Goal: Find specific page/section: Find specific page/section

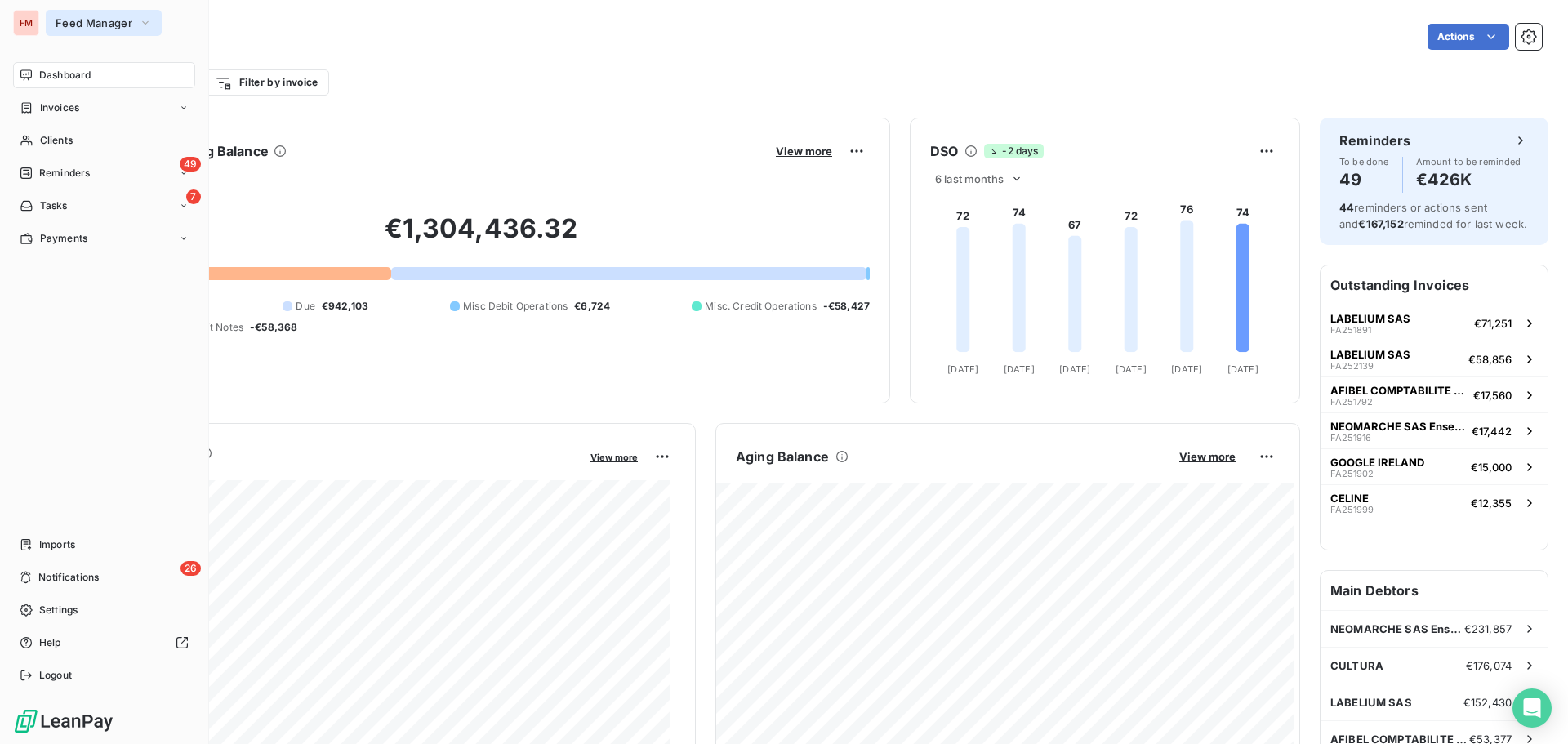
click at [83, 25] on span "Feed Manager" at bounding box center [94, 23] width 77 height 13
click at [38, 6] on div "FM Feed Manager Dashboard Invoices Clients 49 Reminders 7 Tasks Payments Import…" at bounding box center [104, 372] width 209 height 744
click at [46, 17] on div "FM Feed Manager" at bounding box center [103, 23] width 182 height 26
click at [58, 23] on span "Feed Manager" at bounding box center [94, 23] width 77 height 13
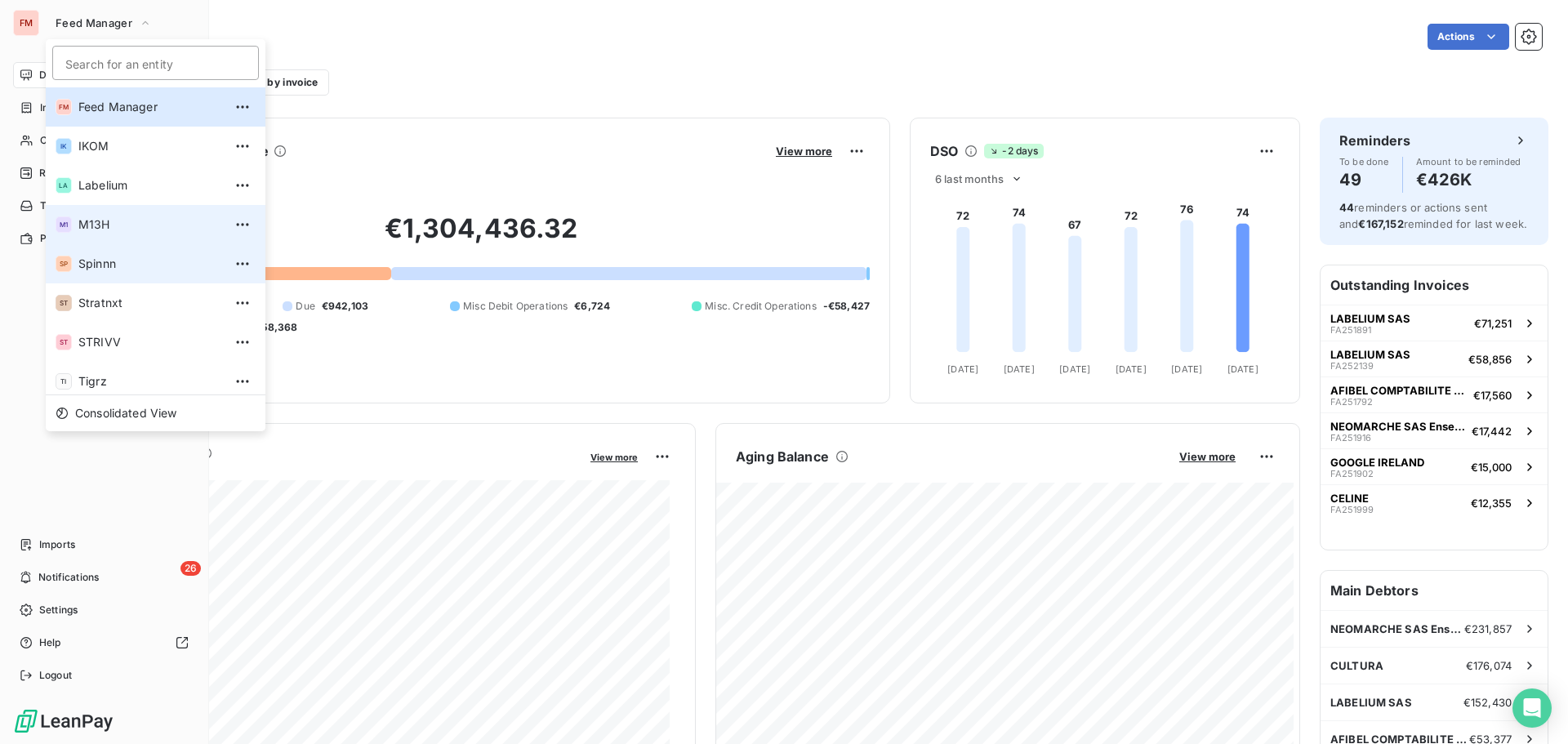
scroll to position [45, 0]
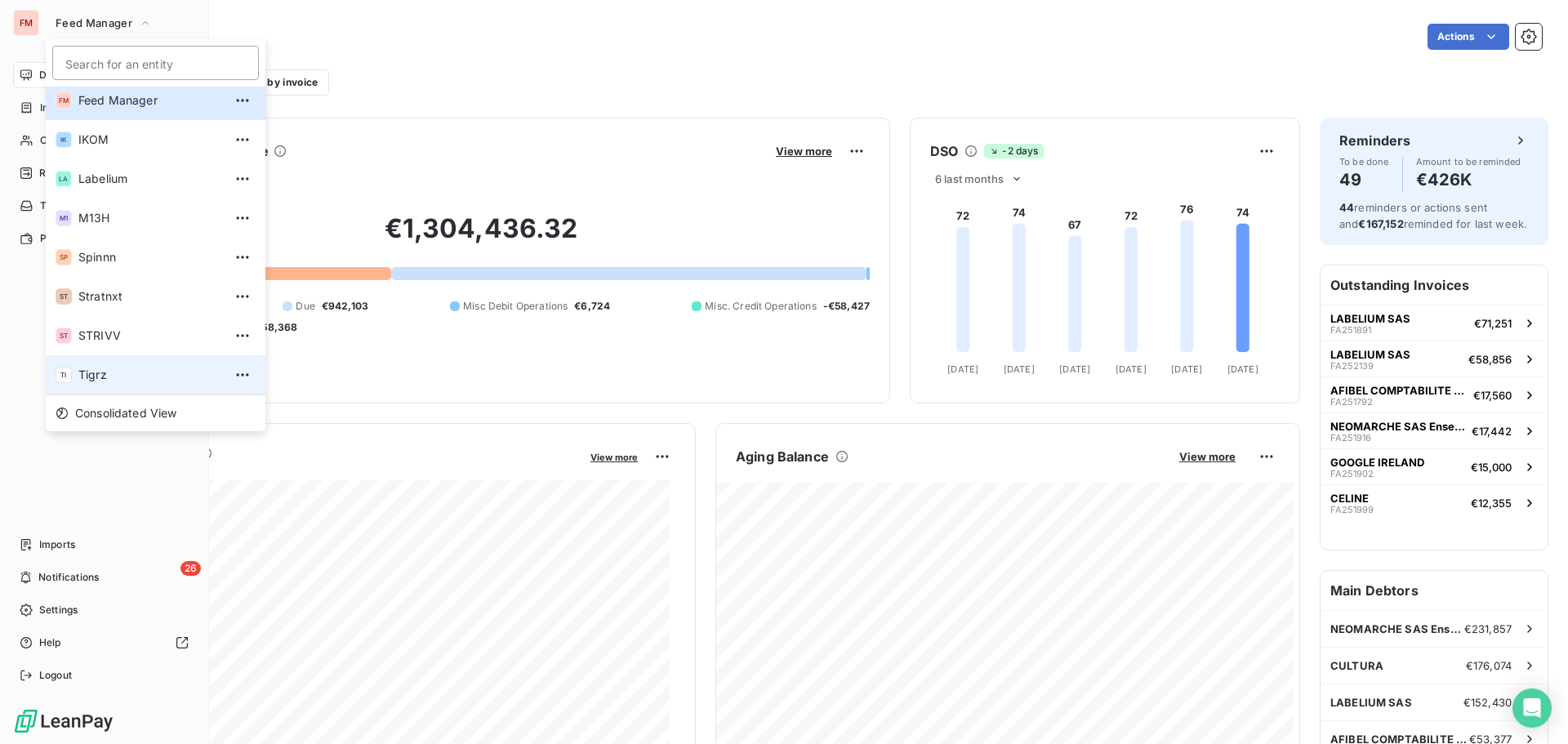
click at [143, 368] on span "Tigrz" at bounding box center [151, 375] width 144 height 16
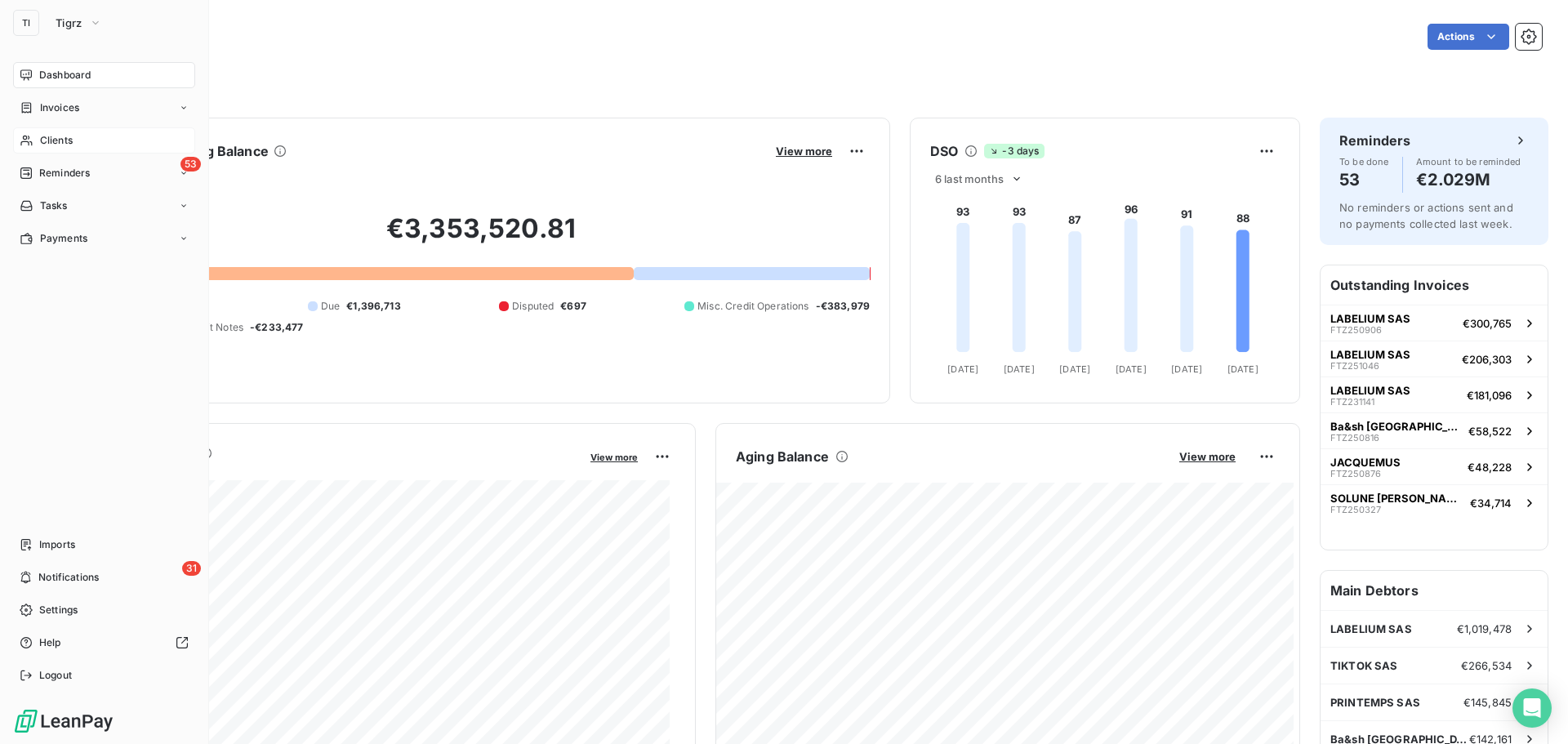
click at [50, 145] on span "Clients" at bounding box center [57, 141] width 33 height 15
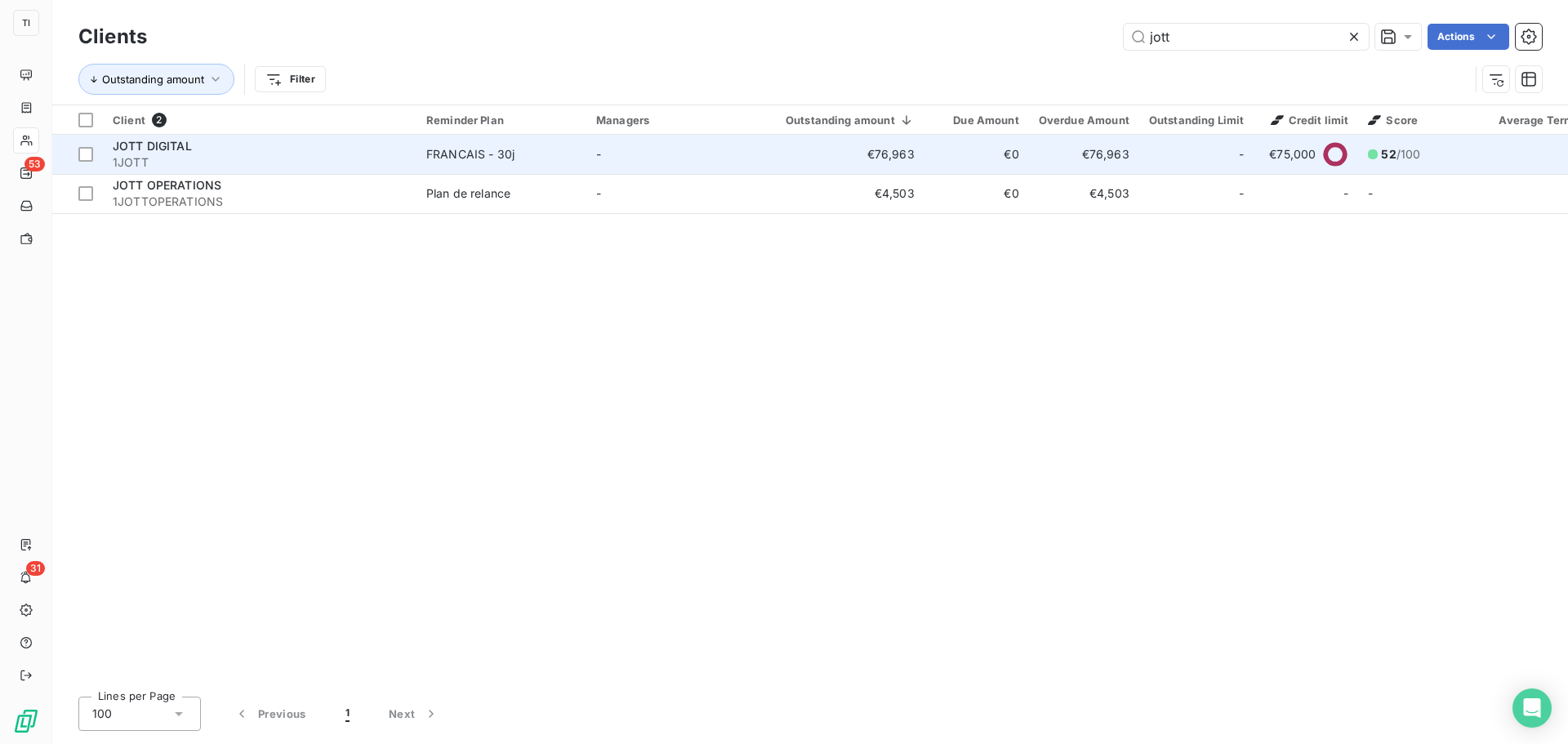
type input "jott"
click at [218, 150] on div "JOTT DIGITAL" at bounding box center [259, 146] width 294 height 16
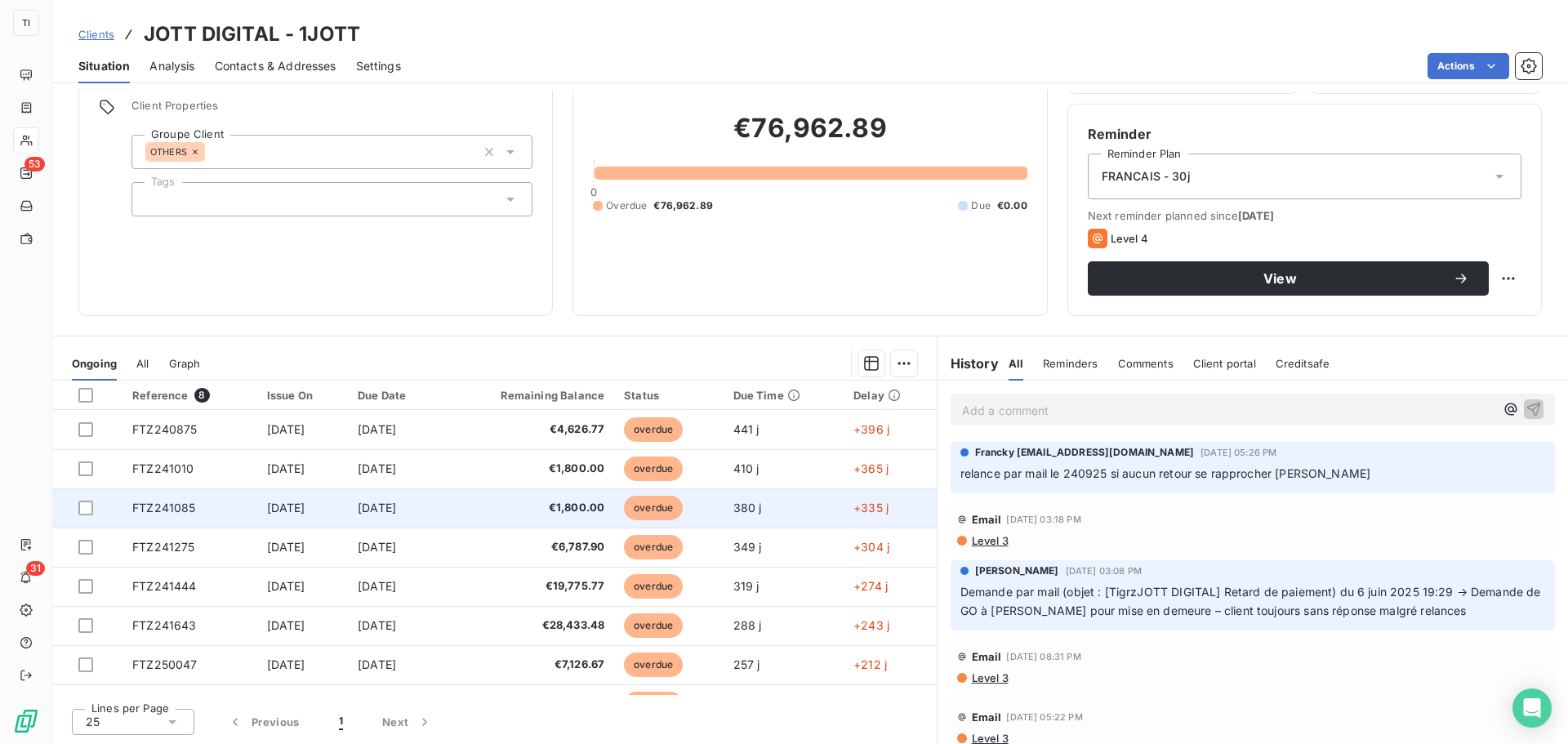
scroll to position [29, 0]
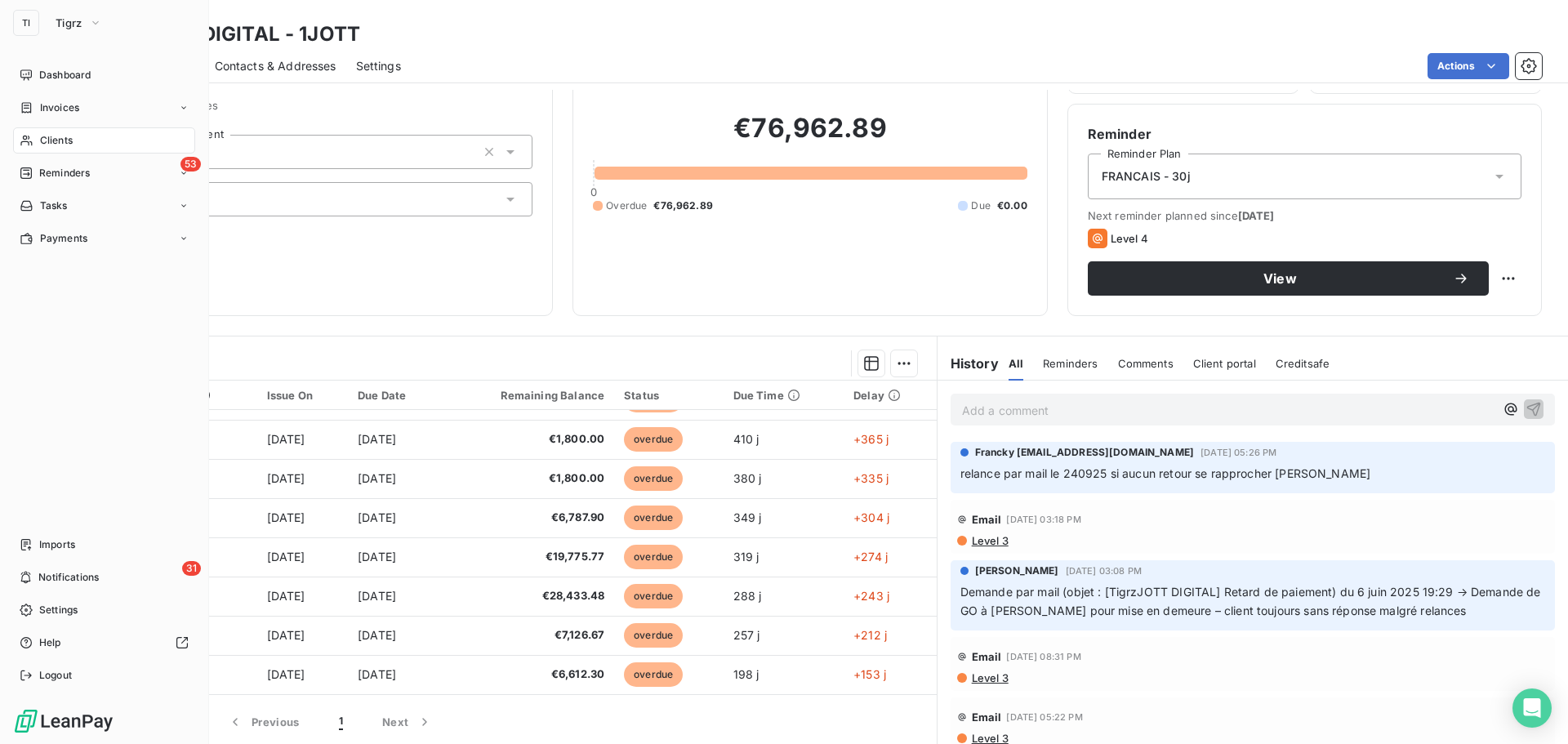
click at [23, 141] on icon at bounding box center [26, 141] width 14 height 13
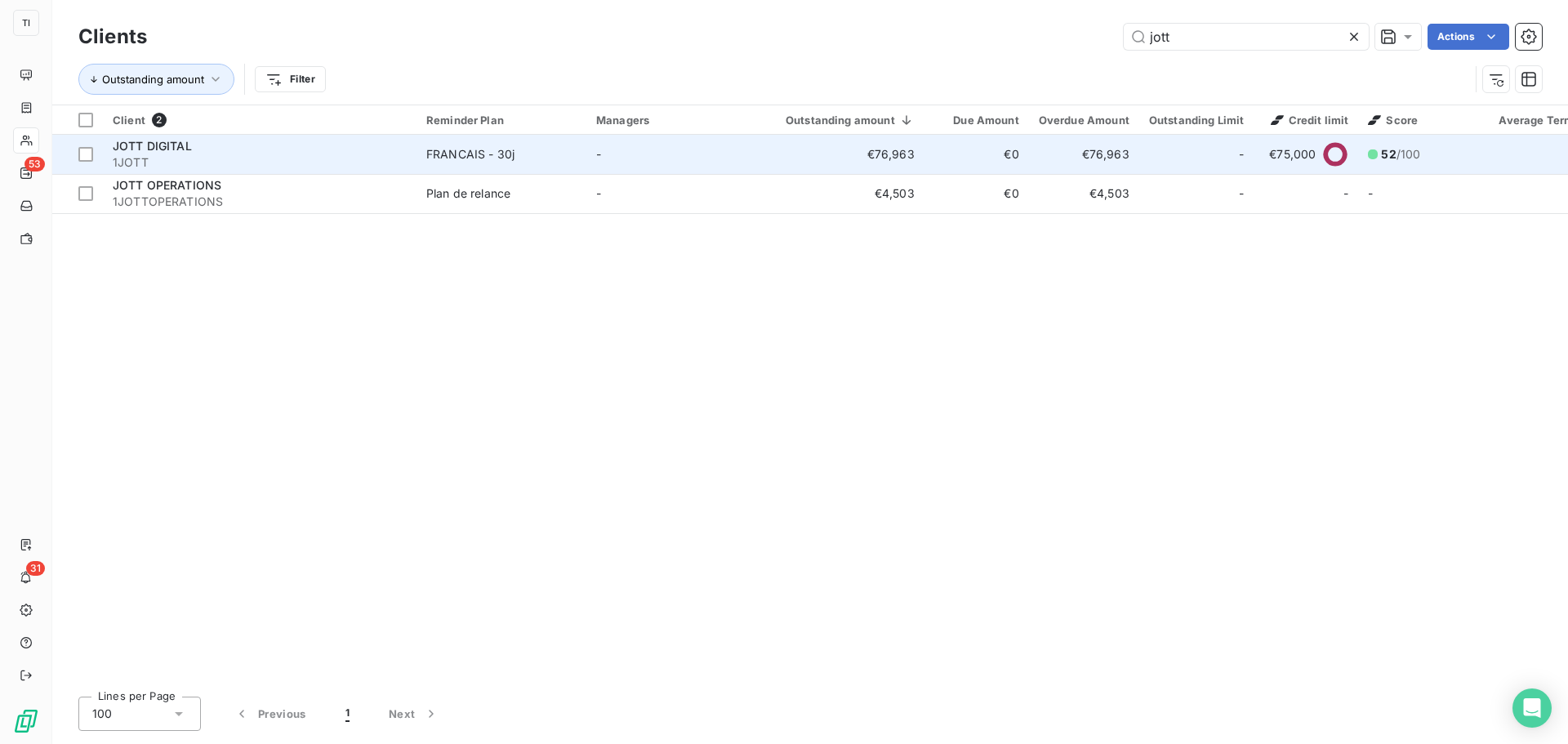
click at [656, 162] on td "-" at bounding box center [671, 154] width 170 height 39
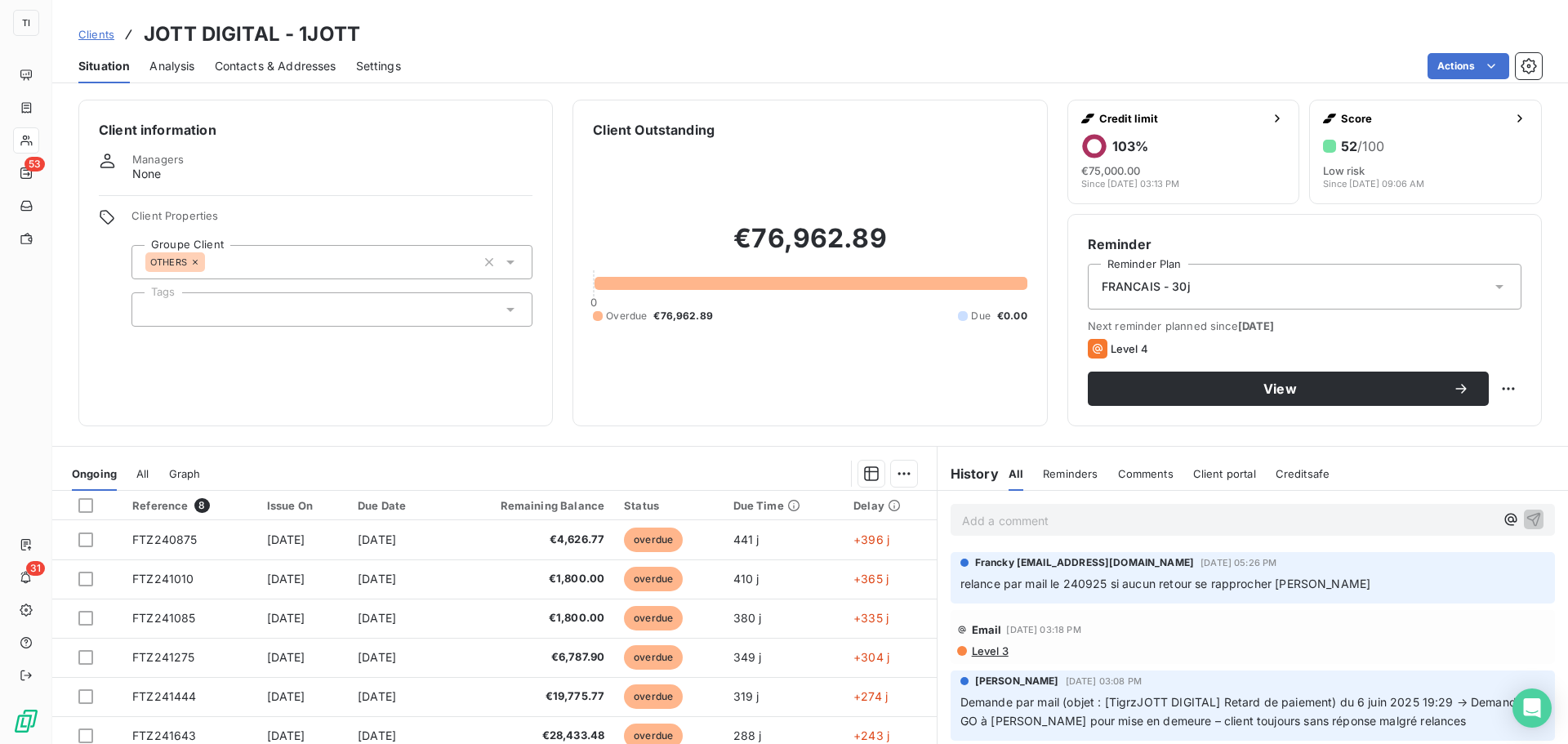
click at [110, 31] on span "Clients" at bounding box center [96, 34] width 36 height 13
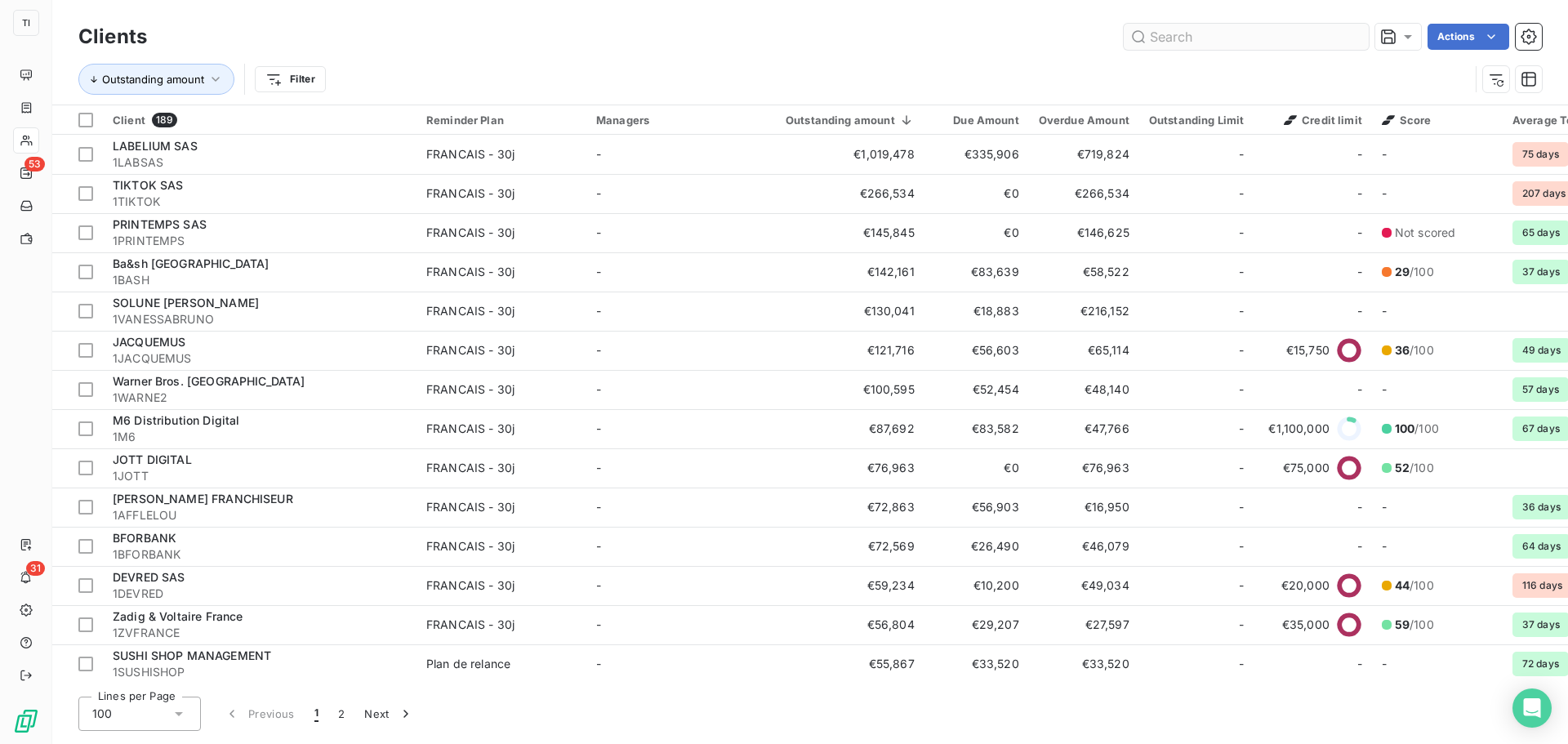
click at [1270, 43] on input "text" at bounding box center [1247, 37] width 245 height 26
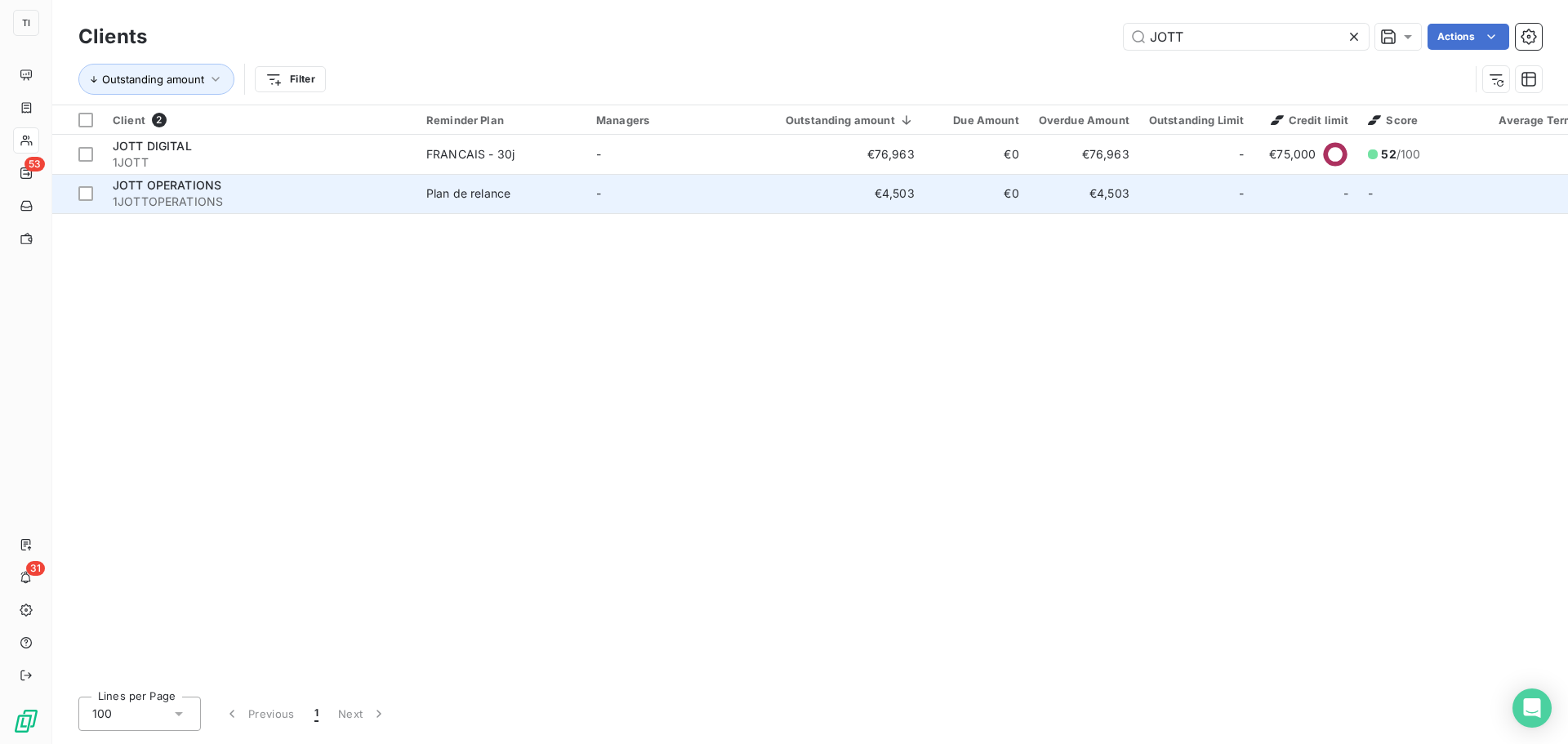
type input "JOTT"
click at [889, 208] on td "€4,503" at bounding box center [840, 193] width 168 height 39
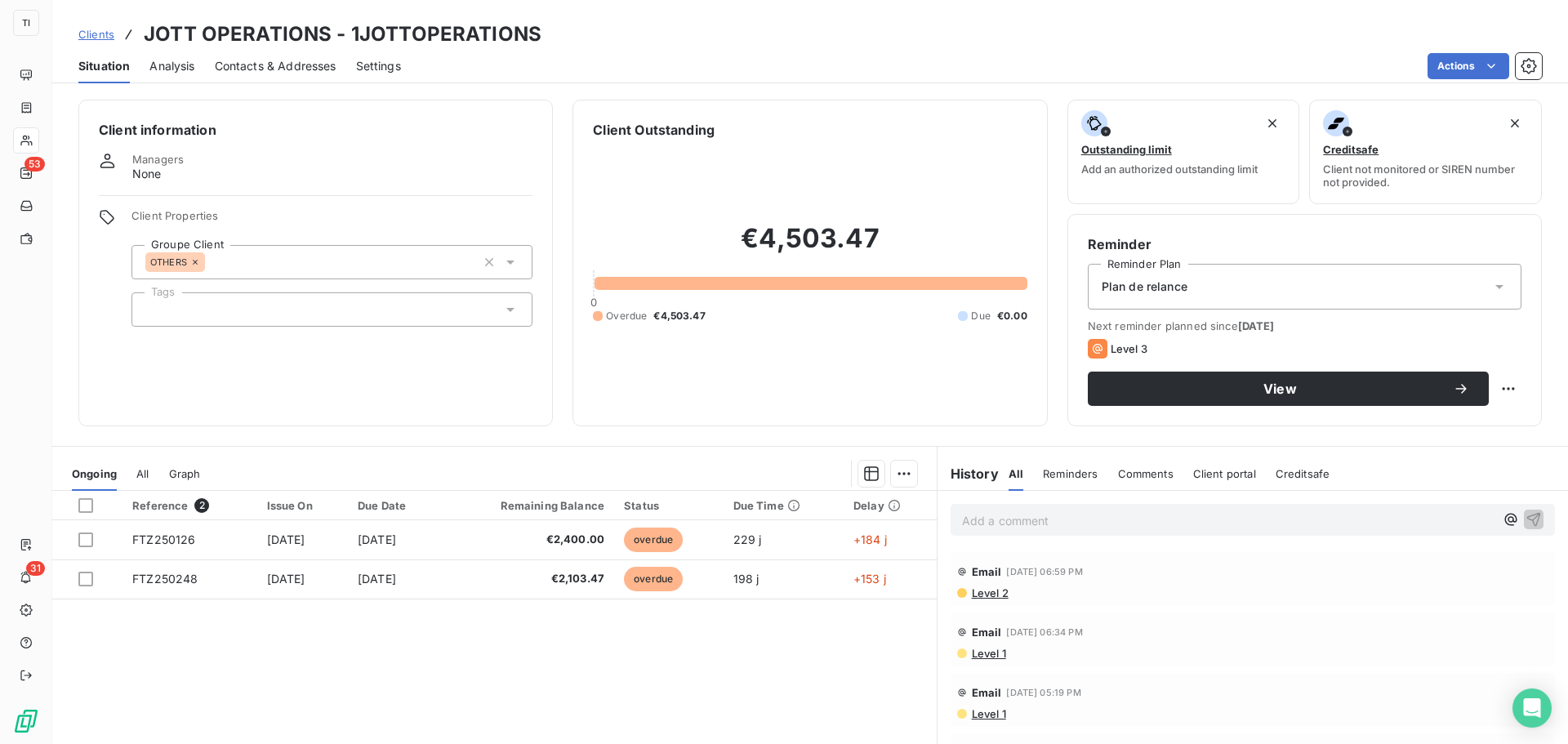
click at [174, 68] on span "Analysis" at bounding box center [172, 66] width 45 height 16
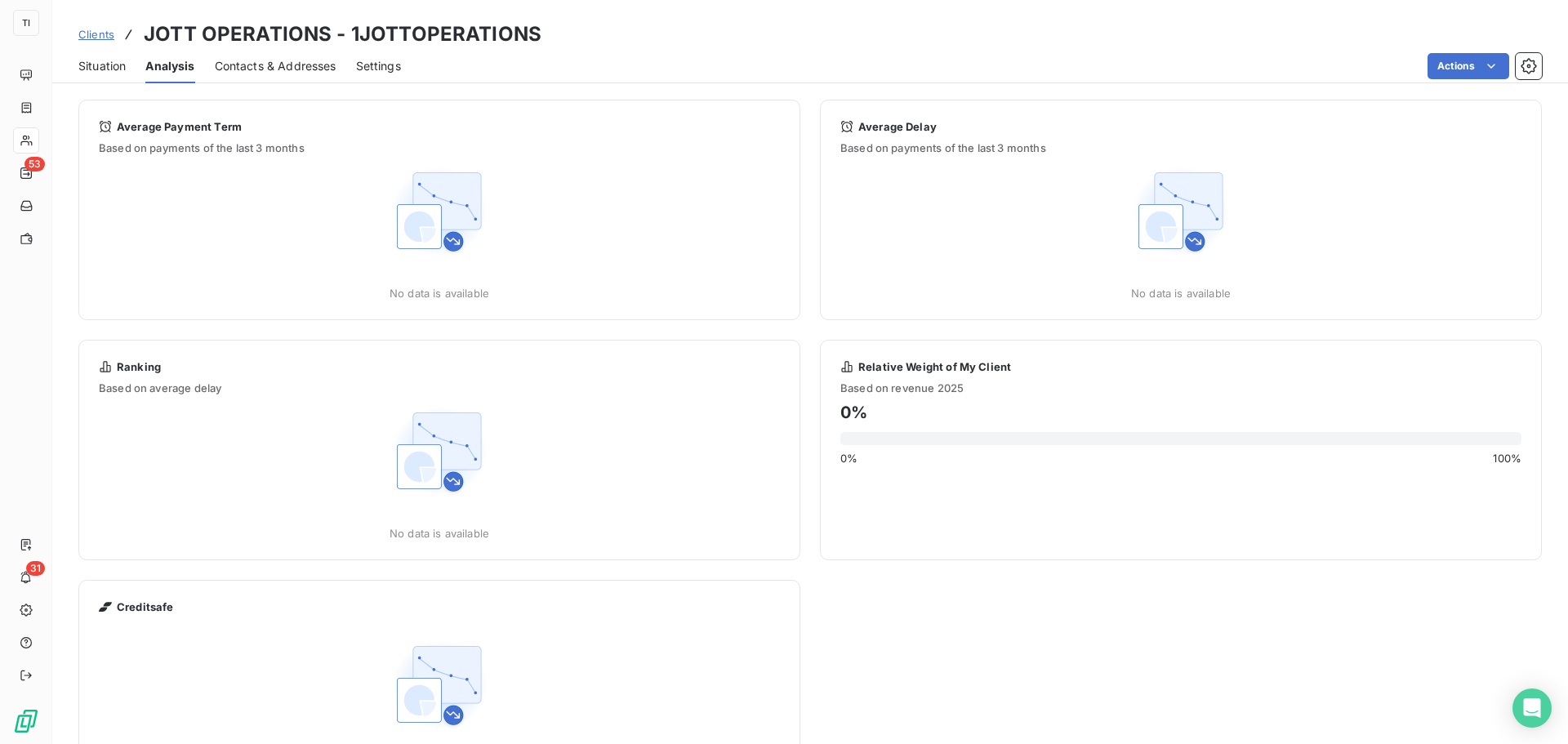
click at [255, 69] on span "Contacts & Addresses" at bounding box center [275, 66] width 121 height 16
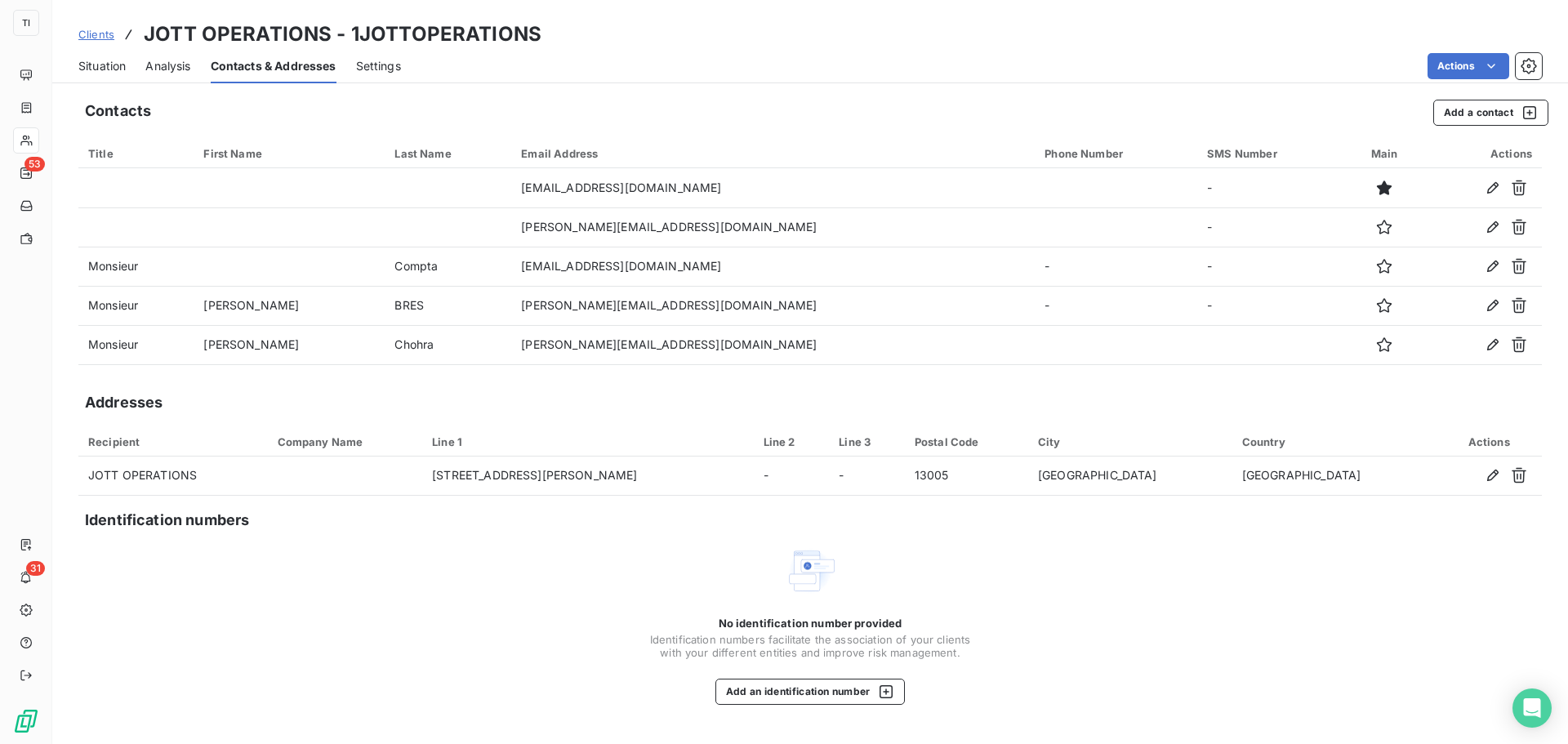
click at [104, 33] on span "Clients" at bounding box center [96, 34] width 36 height 13
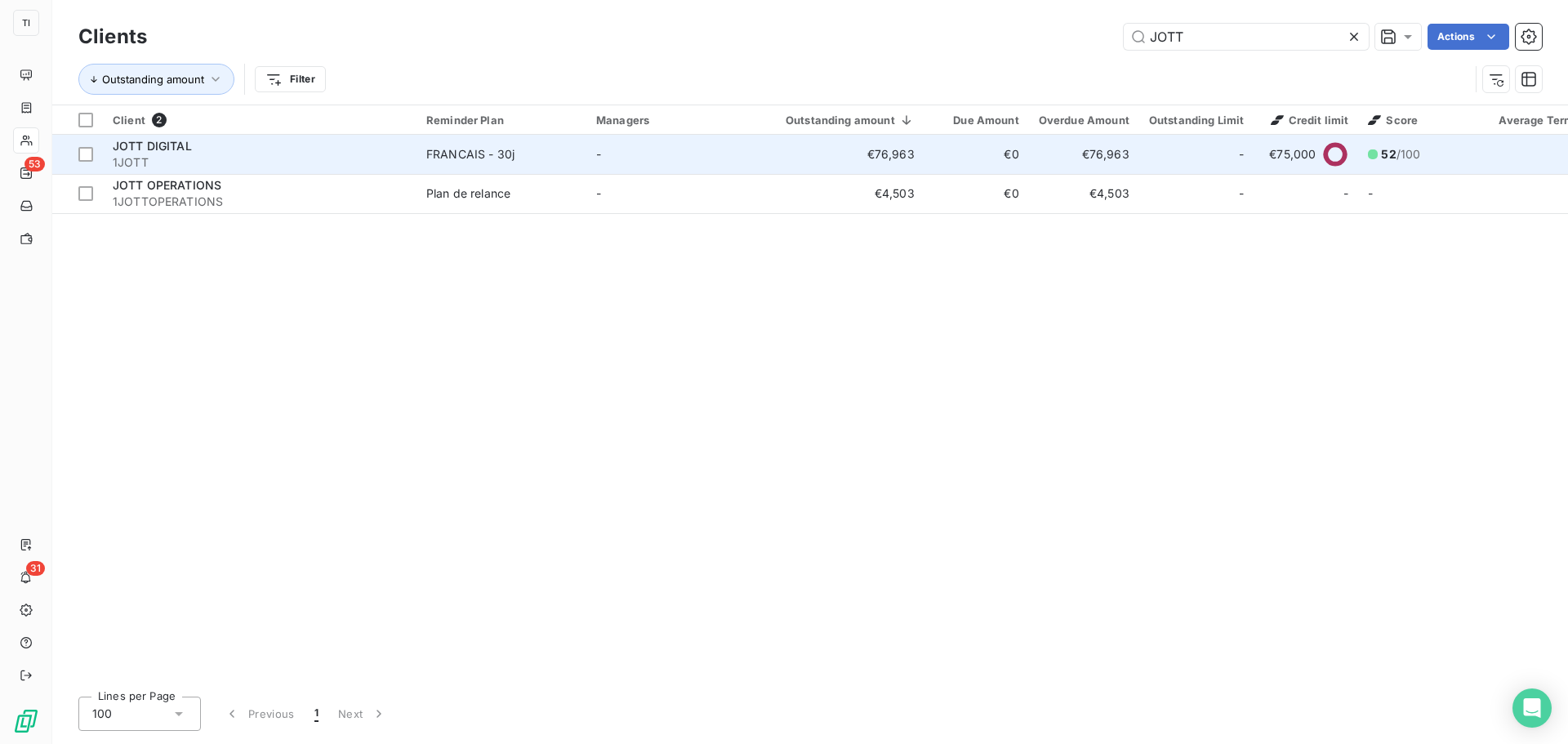
click at [172, 151] on span "JOTT DIGITAL" at bounding box center [152, 145] width 79 height 14
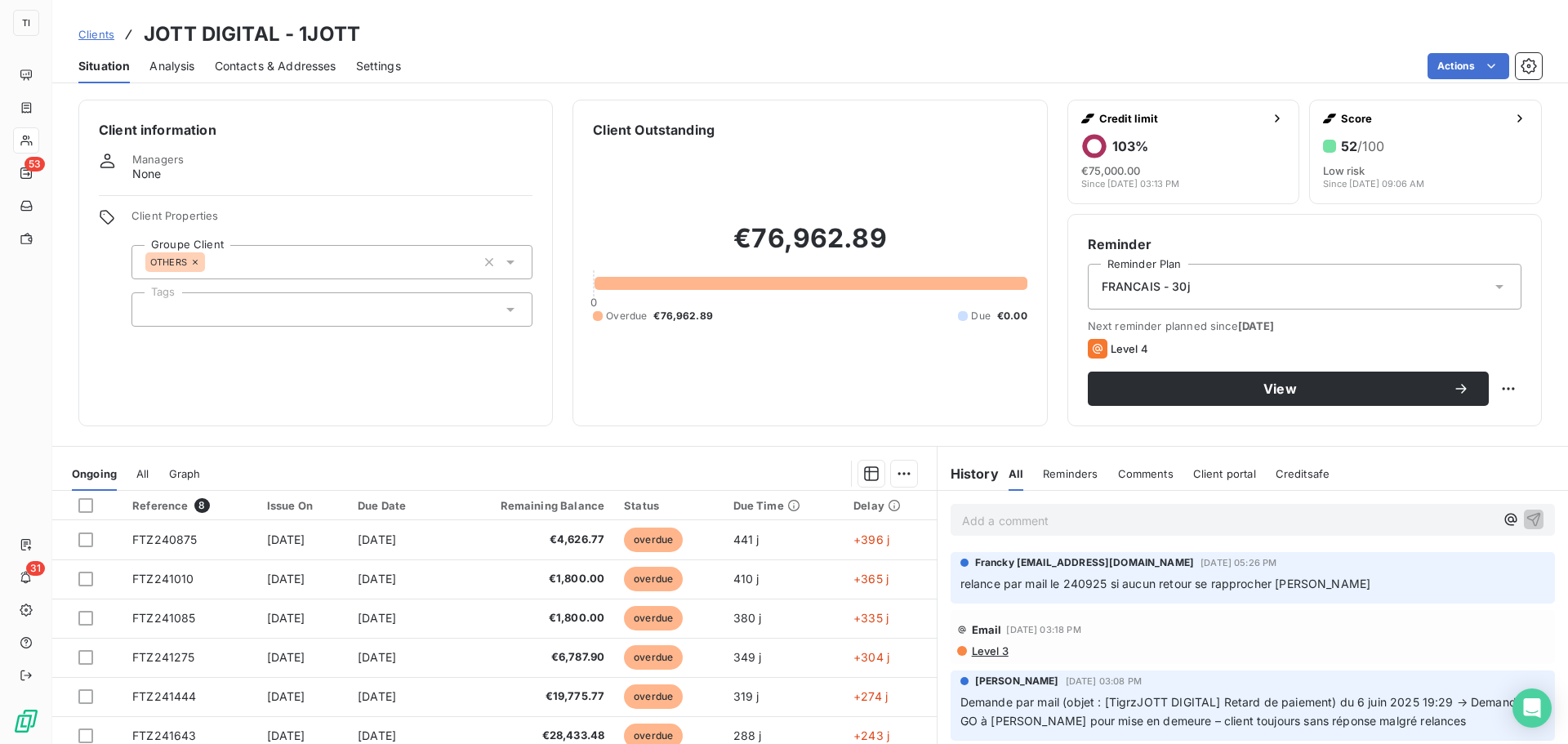
click at [269, 66] on span "Contacts & Addresses" at bounding box center [275, 66] width 121 height 16
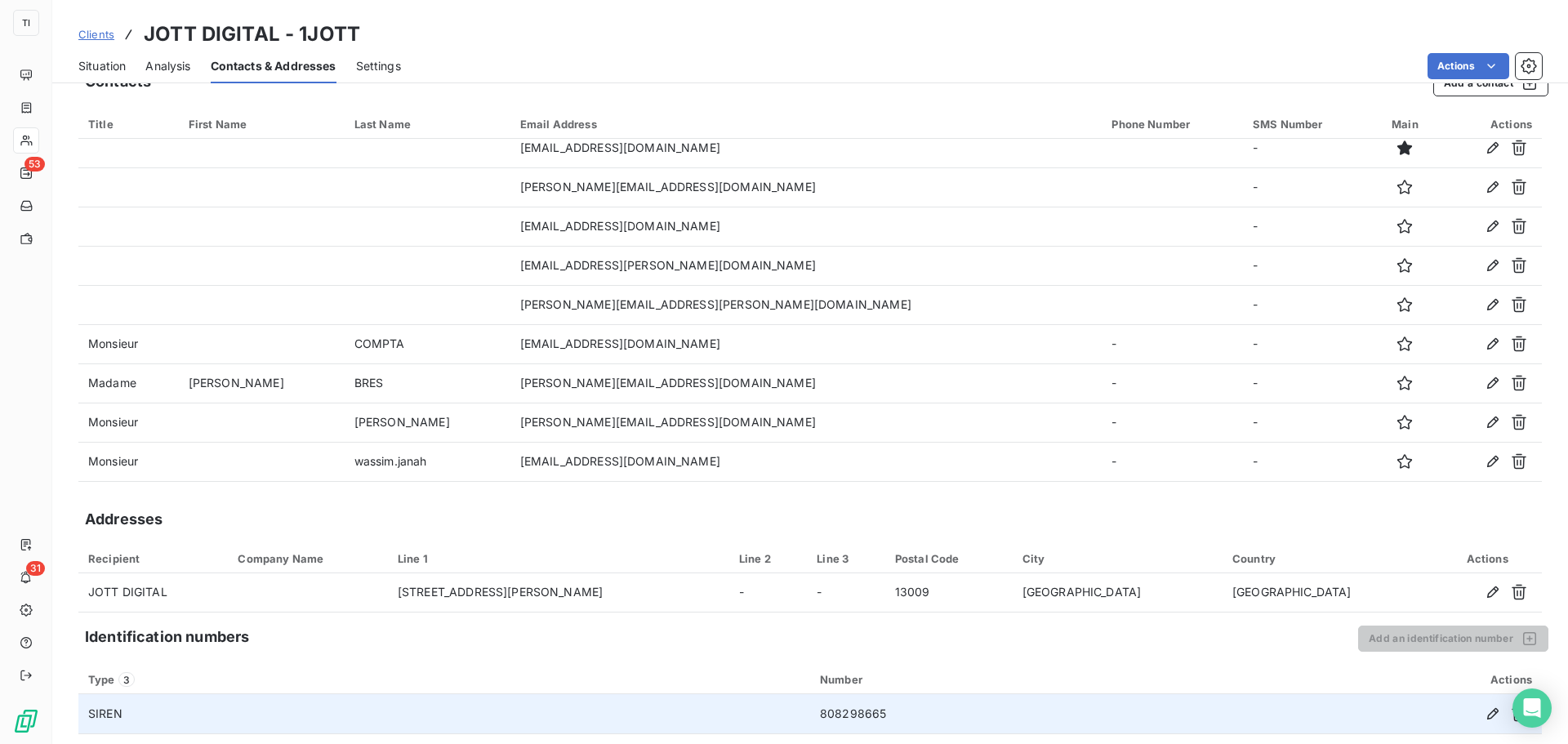
scroll to position [124, 0]
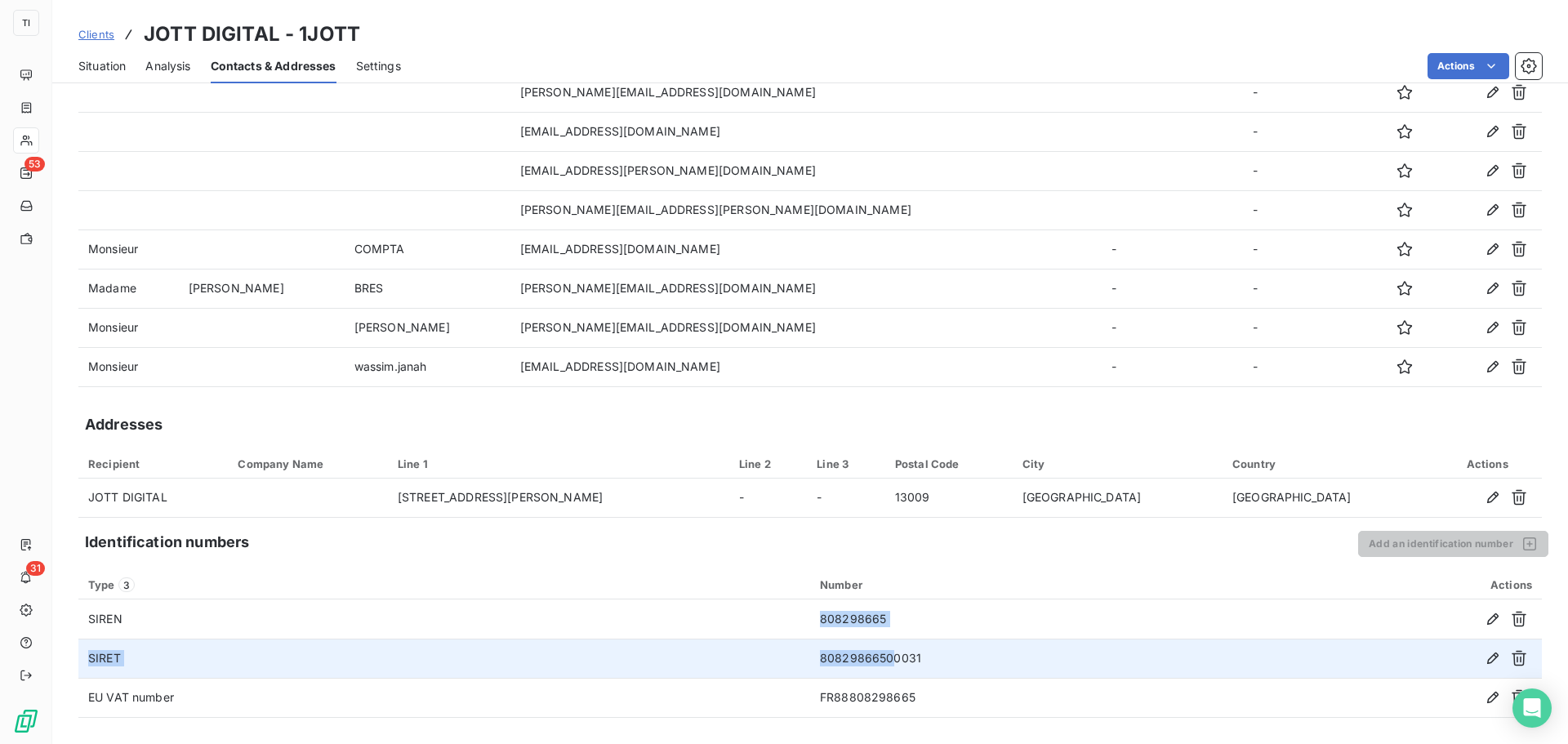
drag, startPoint x: 815, startPoint y: 623, endPoint x: 884, endPoint y: 641, distance: 71.3
click at [884, 641] on tbody "SIREN 808298665 SIRET 80829866500031 EU VAT number FR88808298665" at bounding box center [810, 657] width 1464 height 118
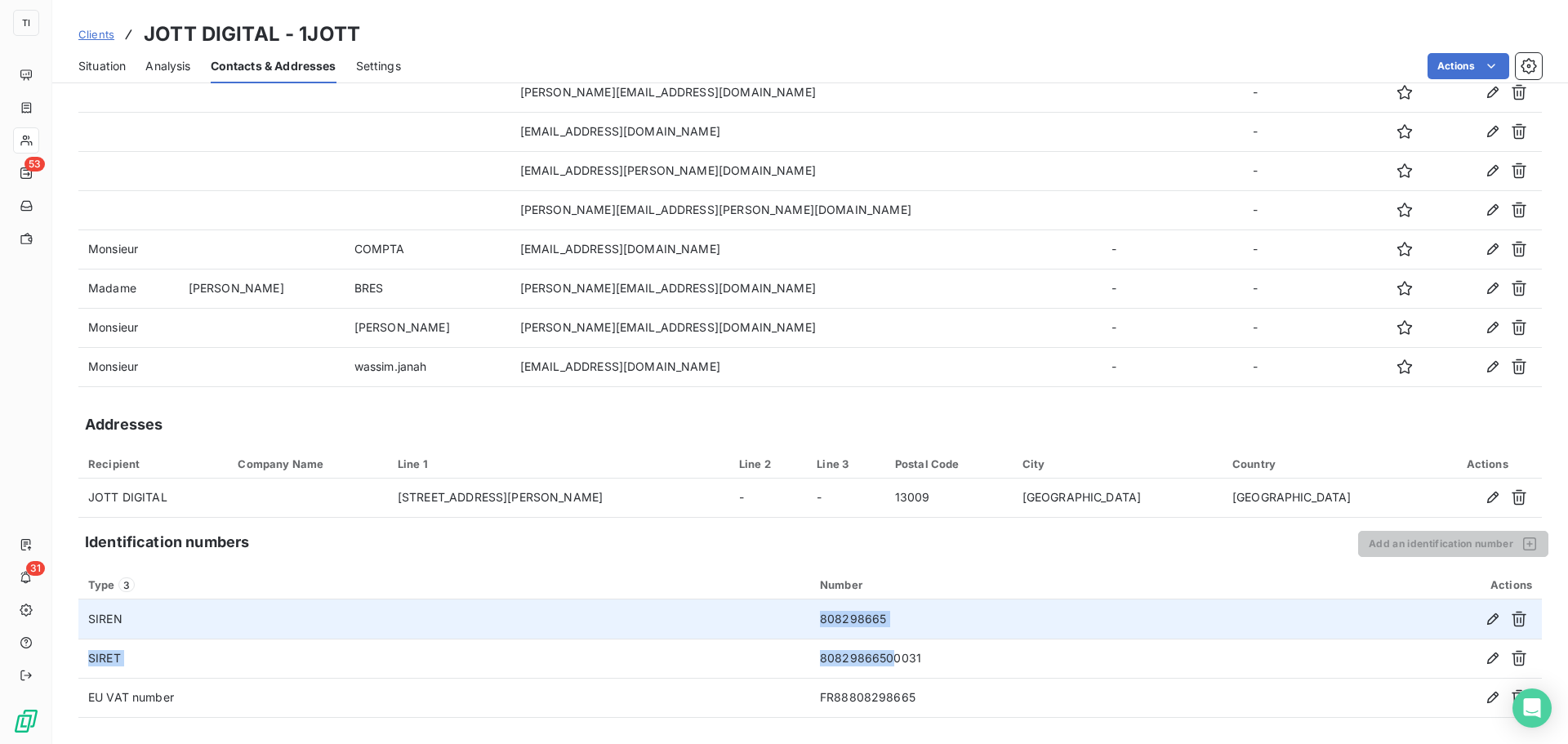
drag, startPoint x: 879, startPoint y: 631, endPoint x: 867, endPoint y: 623, distance: 14.4
click at [877, 631] on td "808298665" at bounding box center [1039, 618] width 459 height 39
click at [861, 622] on td "808298665" at bounding box center [1039, 618] width 459 height 39
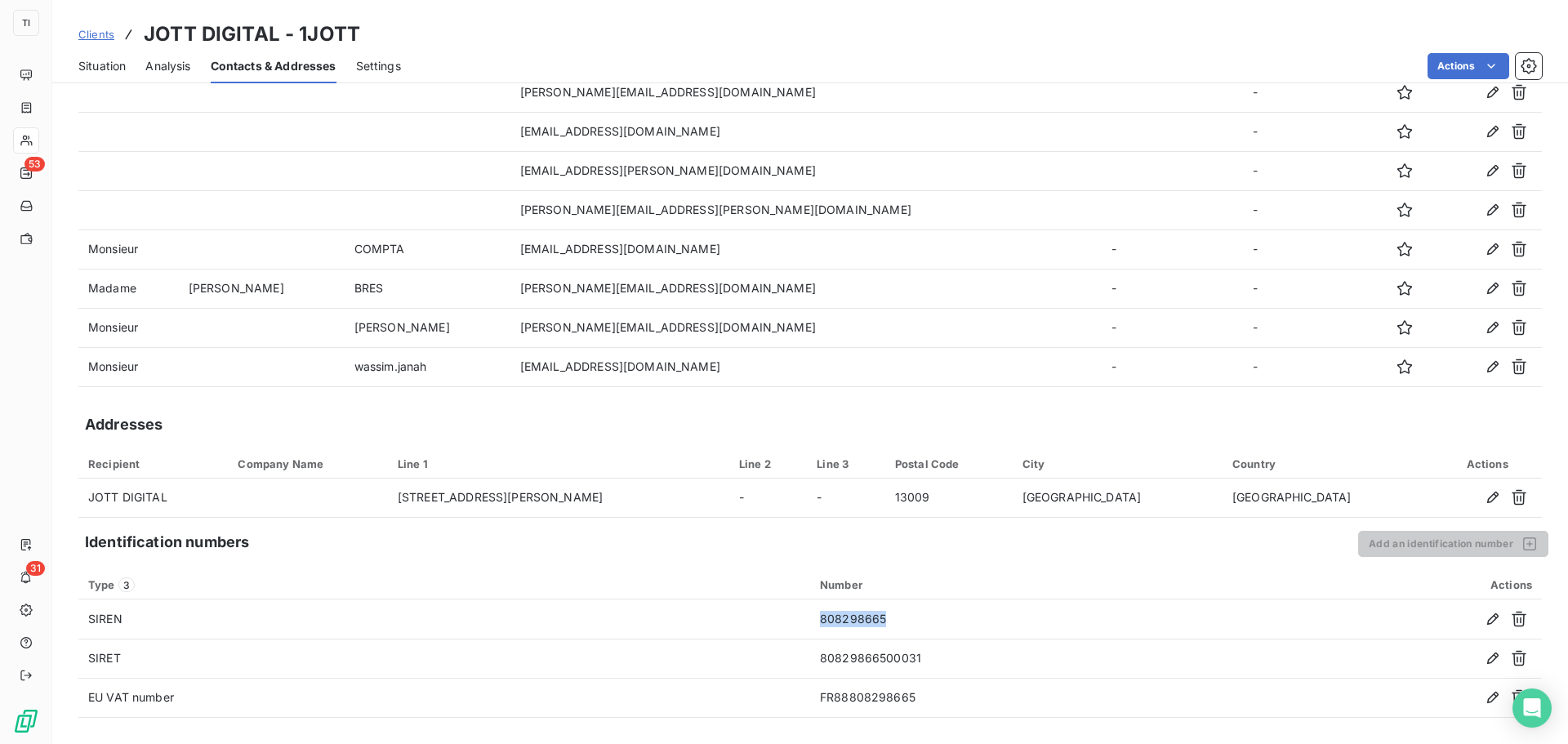
click at [108, 35] on span "Clients" at bounding box center [96, 34] width 36 height 13
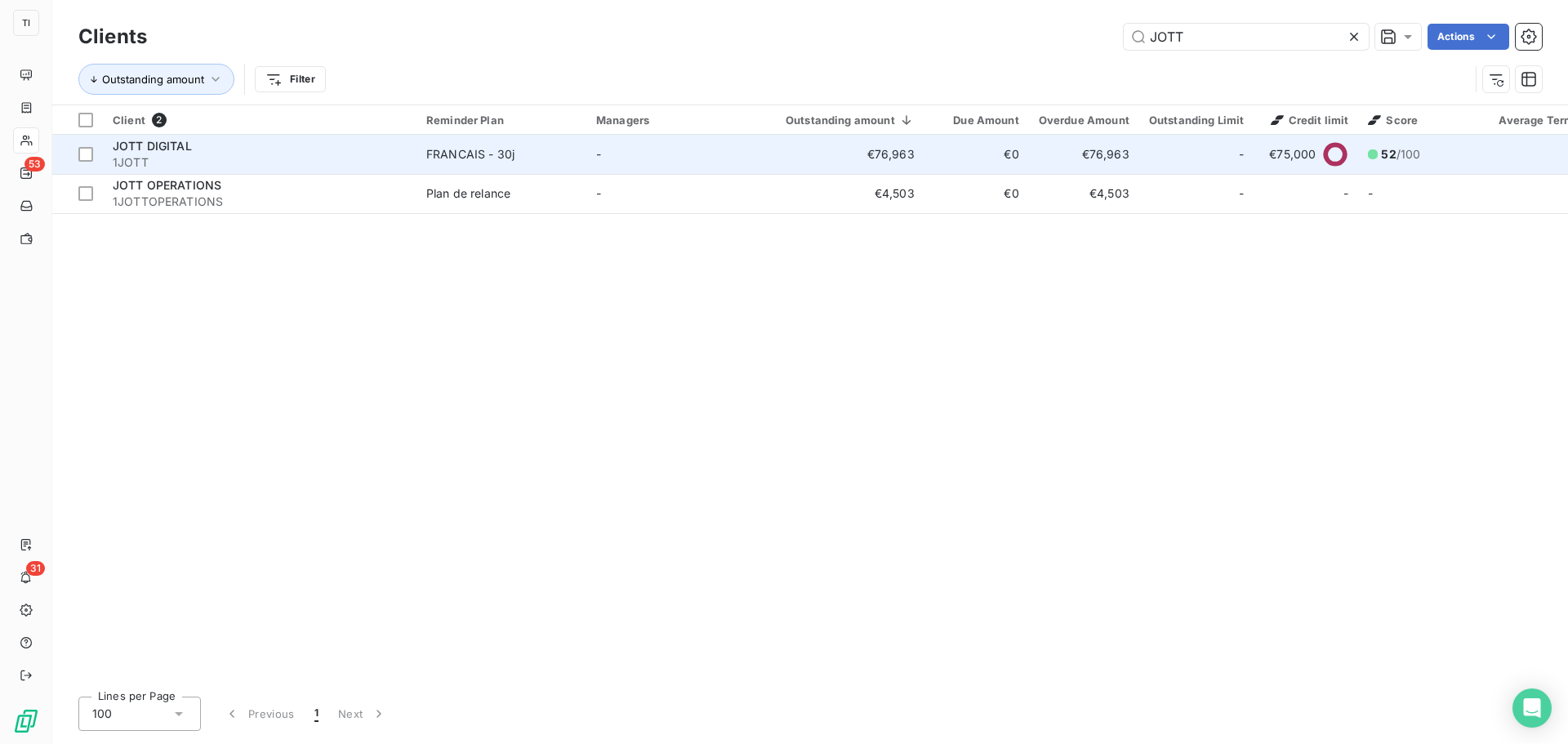
click at [236, 164] on span "1JOTT" at bounding box center [259, 162] width 294 height 16
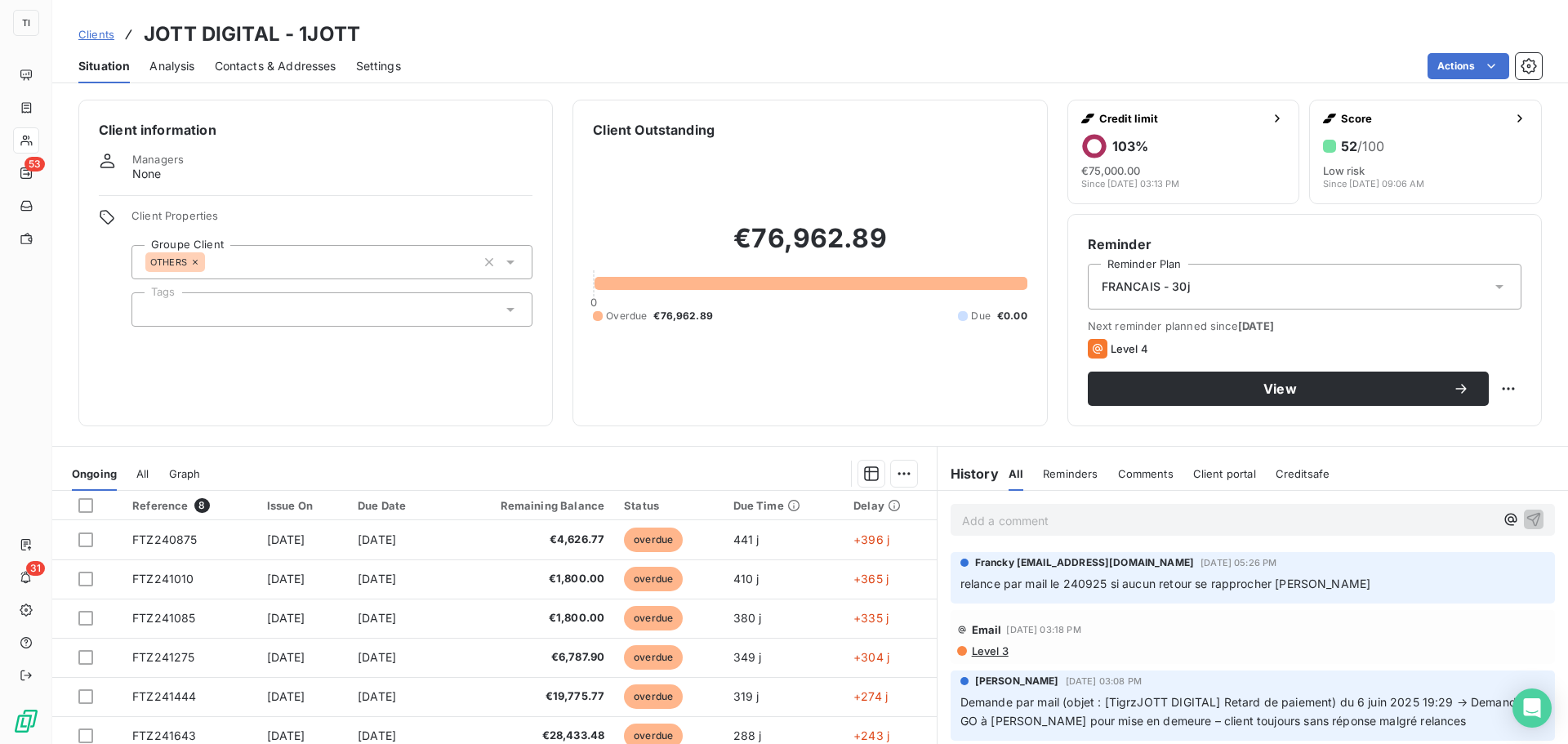
click at [112, 35] on div "Clients JOTT DIGITAL - 1JOTT" at bounding box center [219, 34] width 282 height 29
click at [109, 40] on link "Clients" at bounding box center [96, 35] width 36 height 16
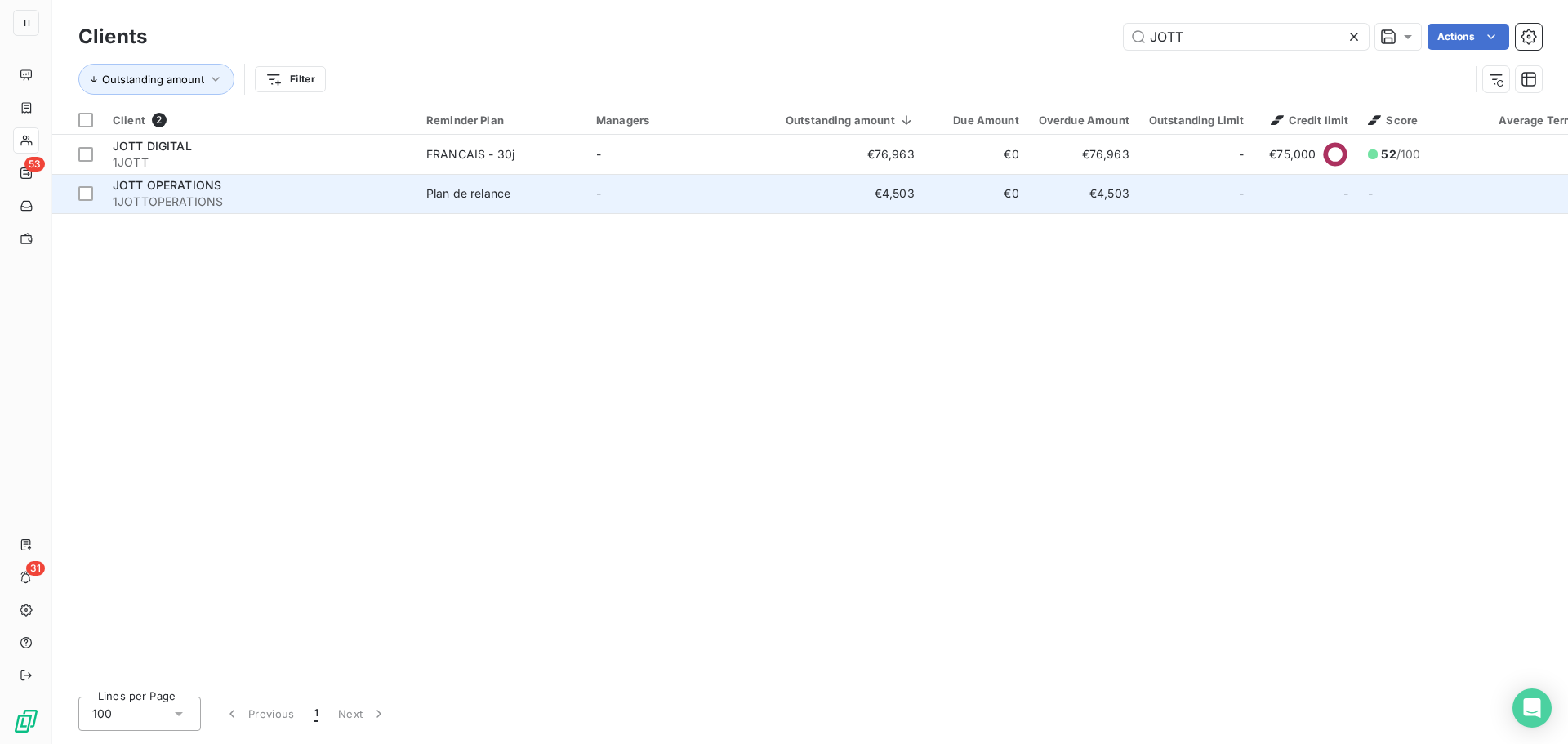
click at [149, 189] on span "JOTT OPERATIONS" at bounding box center [166, 184] width 109 height 14
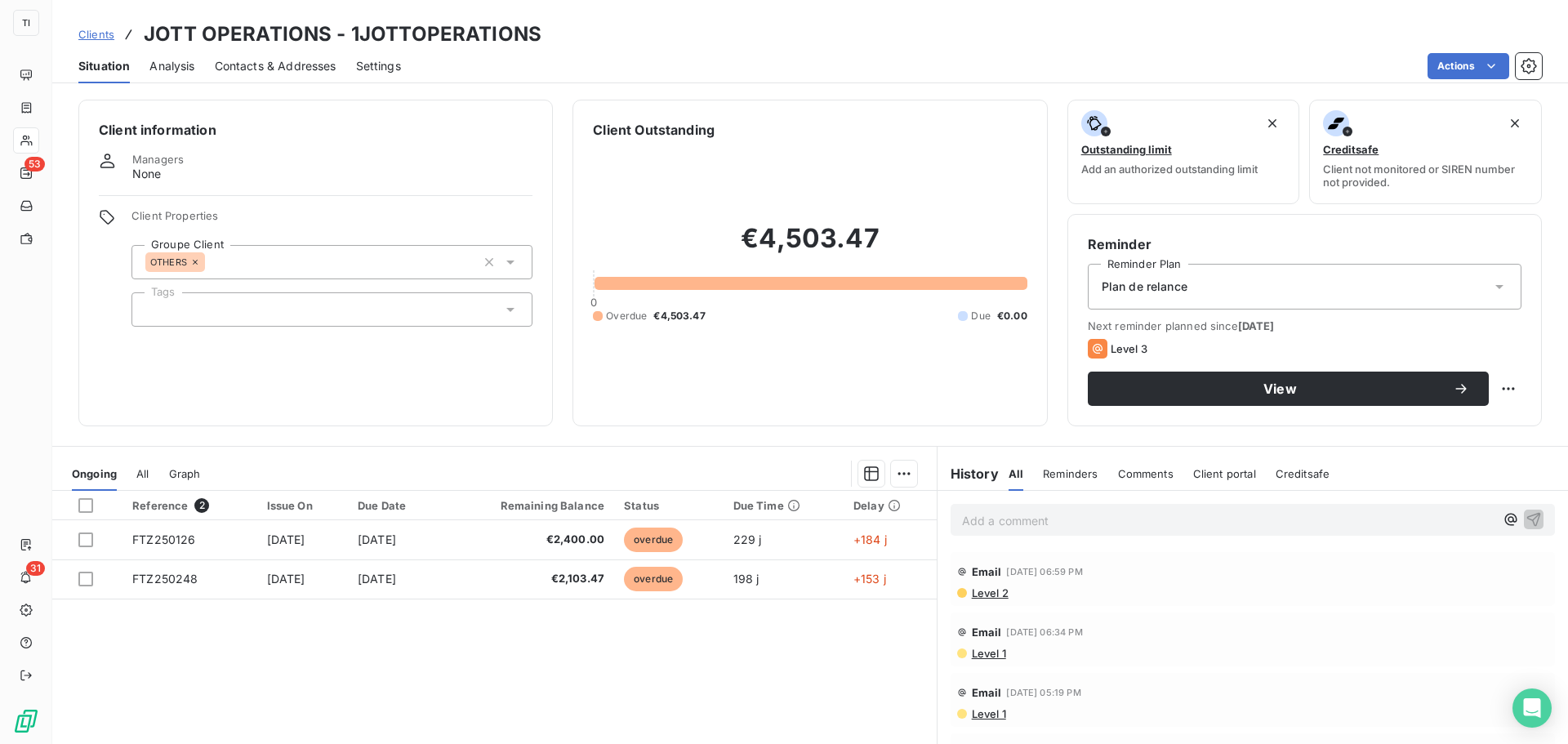
click at [285, 67] on span "Contacts & Addresses" at bounding box center [275, 66] width 121 height 16
